Goal: Check status: Check status

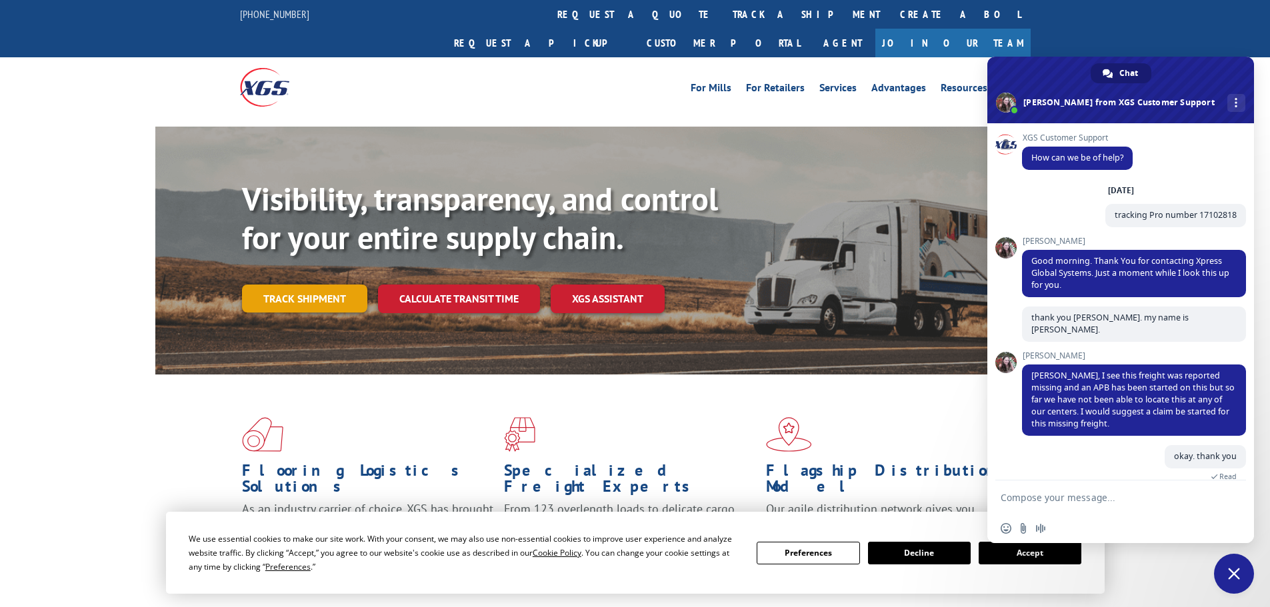
scroll to position [74, 0]
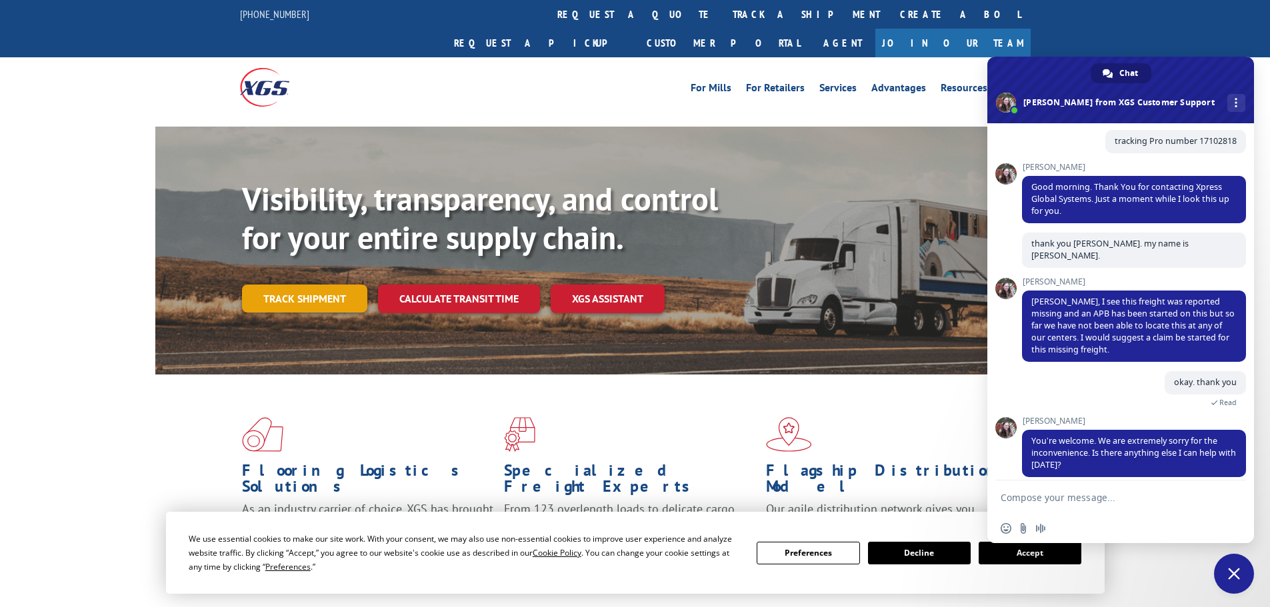
click at [299, 285] on link "Track shipment" at bounding box center [304, 299] width 125 height 28
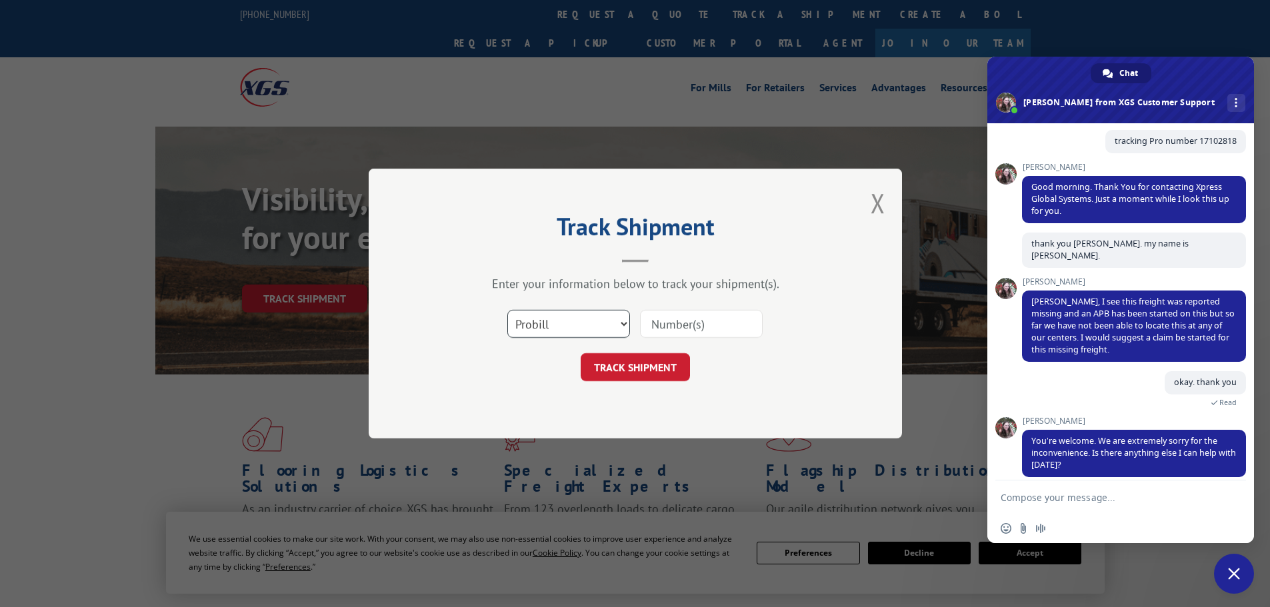
click at [552, 329] on select "Select category... Probill BOL PO" at bounding box center [568, 324] width 123 height 28
select select "bol"
click at [507, 310] on select "Select category... Probill BOL PO" at bounding box center [568, 324] width 123 height 28
click at [723, 325] on input at bounding box center [701, 324] width 123 height 28
paste input "6021930"
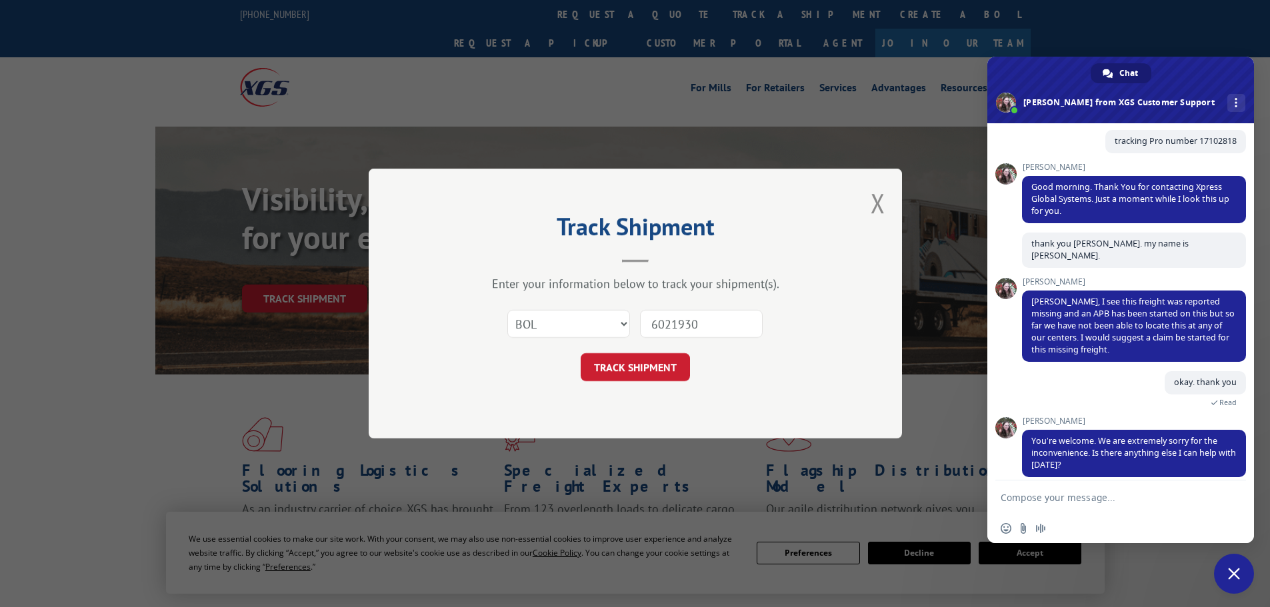
type input "6021930"
click at [1235, 575] on span "Close chat" at bounding box center [1234, 574] width 12 height 12
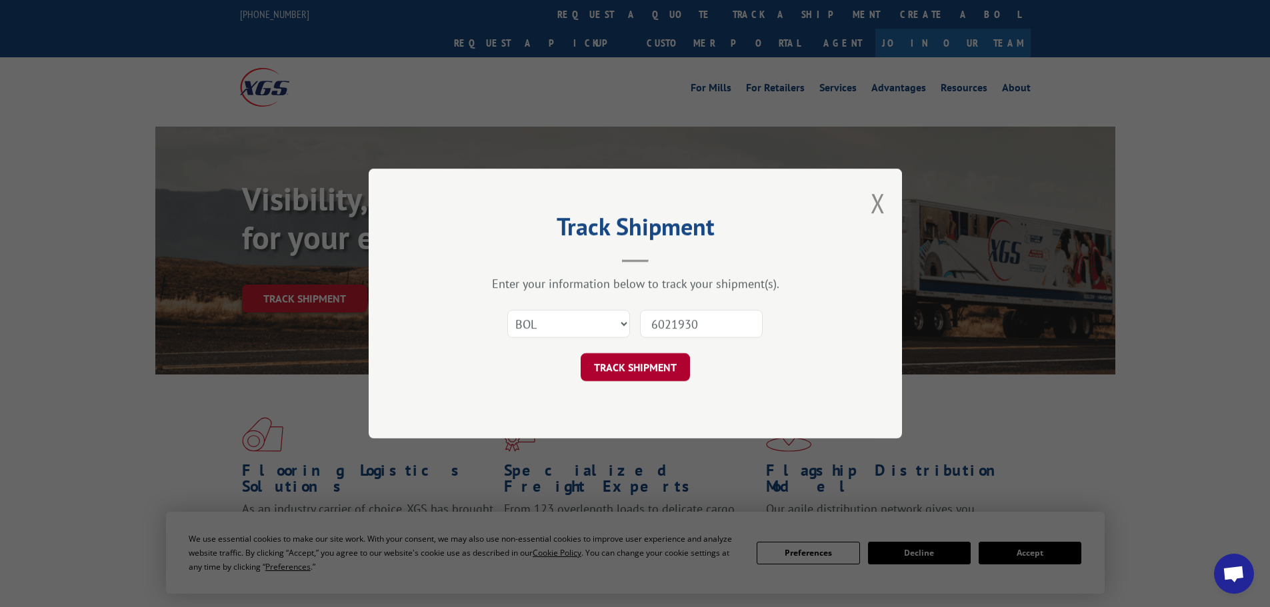
click at [675, 368] on button "TRACK SHIPMENT" at bounding box center [635, 367] width 109 height 28
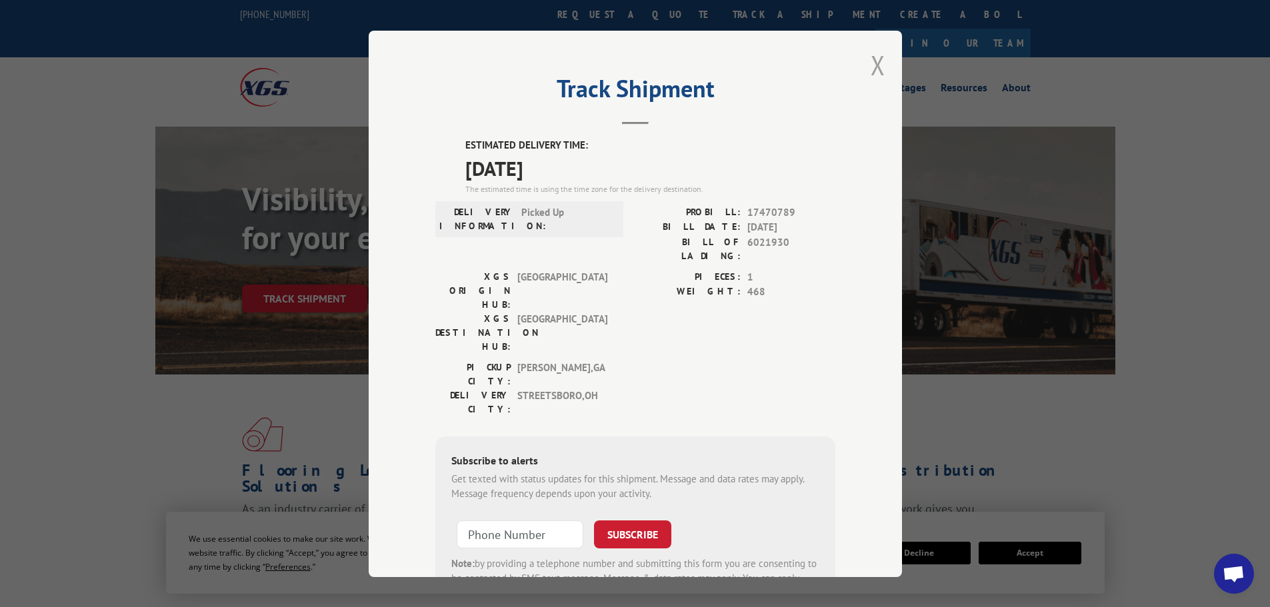
click at [872, 63] on button "Close modal" at bounding box center [878, 64] width 15 height 35
